Goal: Task Accomplishment & Management: Manage account settings

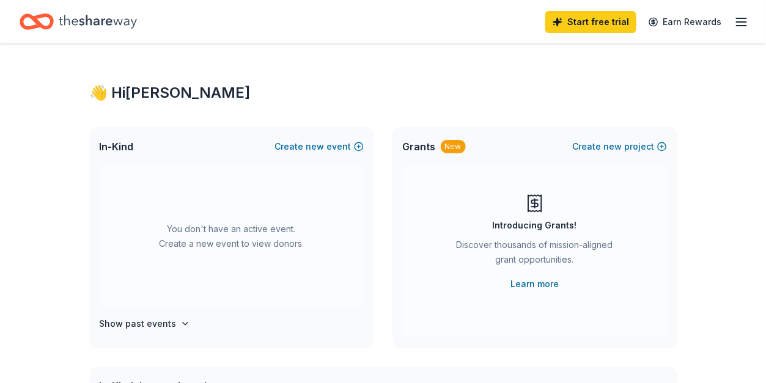
click at [739, 20] on icon "button" at bounding box center [741, 22] width 15 height 15
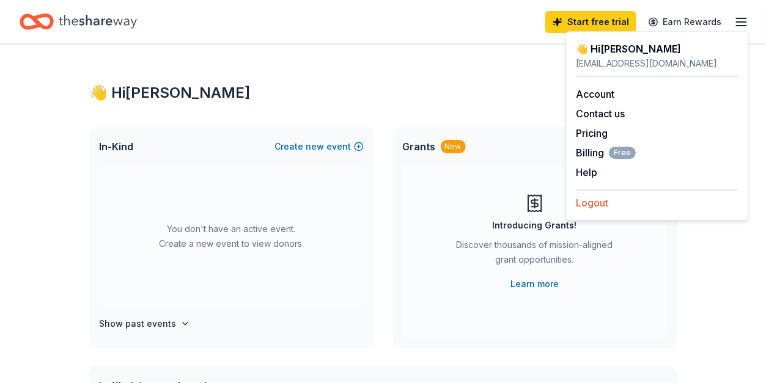
click at [607, 204] on button "Logout" at bounding box center [592, 203] width 32 height 15
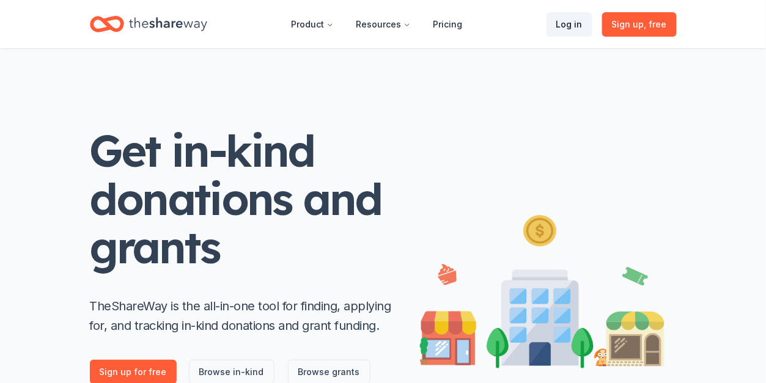
click at [559, 26] on link "Log in" at bounding box center [569, 24] width 46 height 24
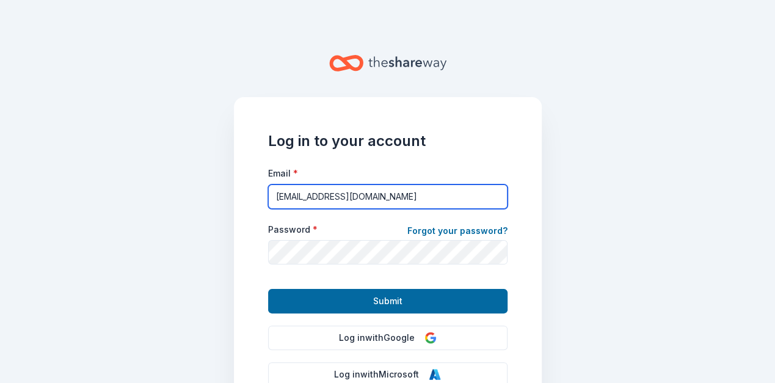
click at [328, 200] on input "[EMAIL_ADDRESS][DOMAIN_NAME]" at bounding box center [387, 197] width 239 height 24
type input "[PERSON_NAME][EMAIL_ADDRESS][DOMAIN_NAME]"
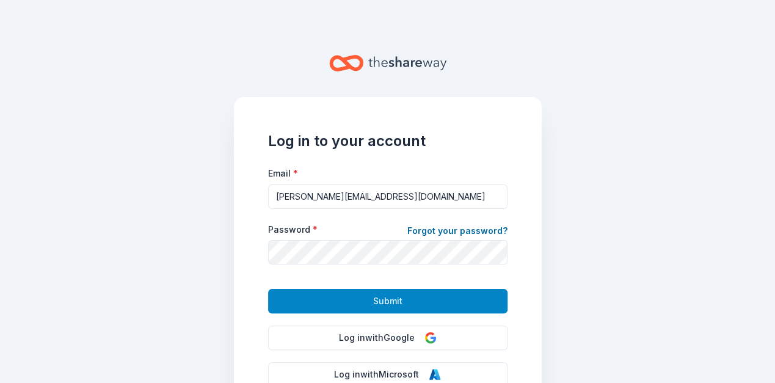
click at [348, 311] on button "Submit" at bounding box center [387, 301] width 239 height 24
